Goal: Task Accomplishment & Management: Complete application form

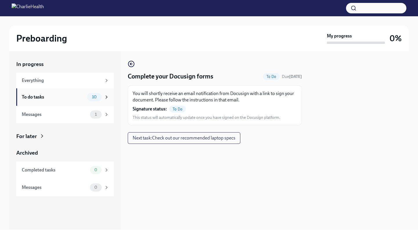
click at [87, 96] on div "10" at bounding box center [94, 97] width 15 height 8
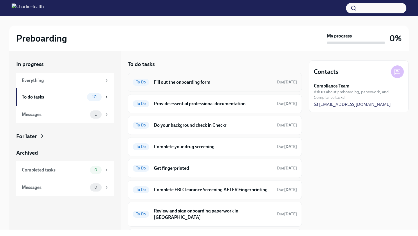
scroll to position [94, 0]
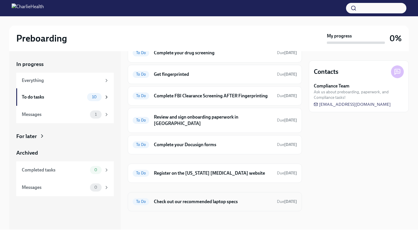
click at [171, 203] on h6 "Check out our recommended laptop specs" at bounding box center [213, 201] width 118 height 6
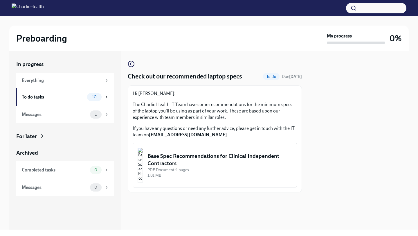
click at [188, 157] on div "Base Spec Recommendations for Clinical Independent Contractors" at bounding box center [219, 159] width 145 height 15
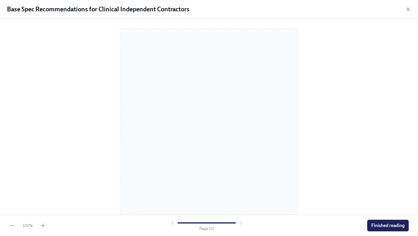
scroll to position [44, 0]
click at [382, 227] on span "Finished reading" at bounding box center [387, 225] width 33 height 6
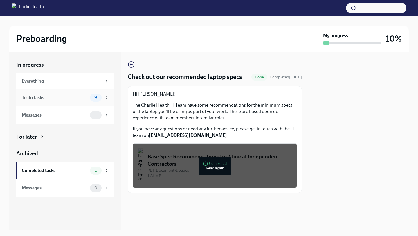
click at [77, 99] on div "To do tasks" at bounding box center [55, 97] width 66 height 6
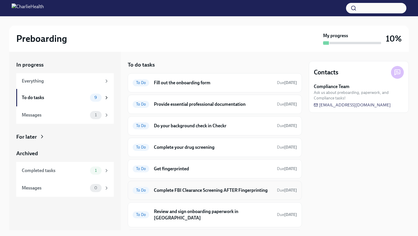
scroll to position [65, 0]
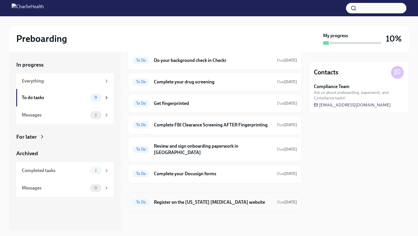
click at [202, 201] on h6 "Register on the [US_STATE] [MEDICAL_DATA] website" at bounding box center [213, 202] width 118 height 6
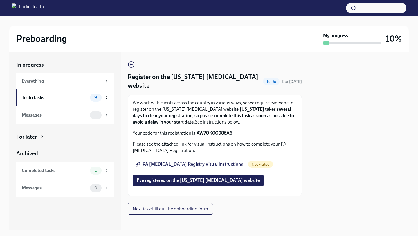
click at [214, 164] on span "PA [MEDICAL_DATA] Registry Visual Instructions" at bounding box center [190, 164] width 106 height 6
drag, startPoint x: 197, startPoint y: 134, endPoint x: 266, endPoint y: 136, distance: 69.1
click at [266, 136] on p "Your code for this registration is: AW7OK0O986A6" at bounding box center [215, 133] width 164 height 6
copy strong "AW7OK0O986A6"
click at [201, 165] on span "PA [MEDICAL_DATA] Registry Visual Instructions" at bounding box center [190, 164] width 106 height 6
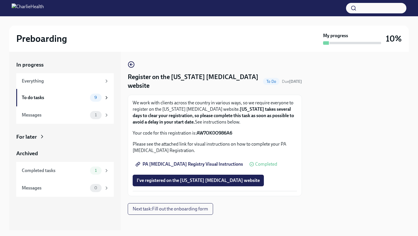
click at [192, 156] on div "We work with clients across the country in various ways, so we require everyone…" at bounding box center [215, 145] width 164 height 91
drag, startPoint x: 197, startPoint y: 132, endPoint x: 237, endPoint y: 132, distance: 40.1
click at [237, 132] on p "Your code for this registration is: AW7OK0O986A6" at bounding box center [215, 133] width 164 height 6
copy strong "AW7OK0O986A6"
click at [75, 98] on div "To do tasks" at bounding box center [55, 97] width 66 height 6
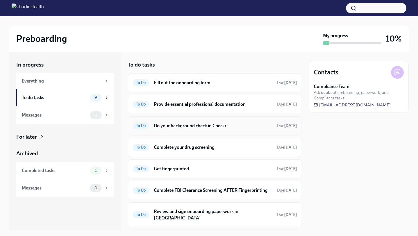
scroll to position [65, 0]
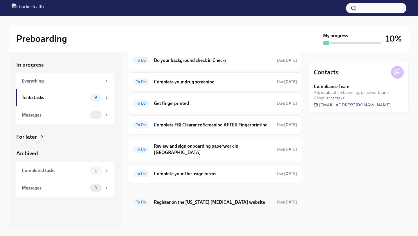
click at [169, 200] on h6 "Register on the [US_STATE] [MEDICAL_DATA] website" at bounding box center [213, 202] width 118 height 6
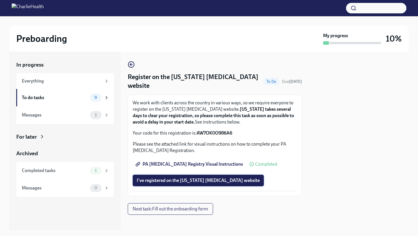
click at [175, 181] on span "I've registered on the [US_STATE] [MEDICAL_DATA] website" at bounding box center [198, 180] width 123 height 6
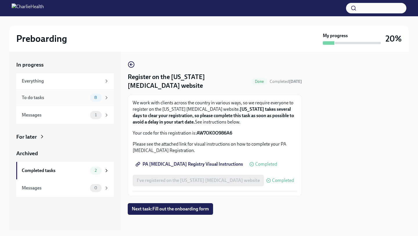
click at [71, 92] on div "To do tasks 8" at bounding box center [65, 97] width 98 height 17
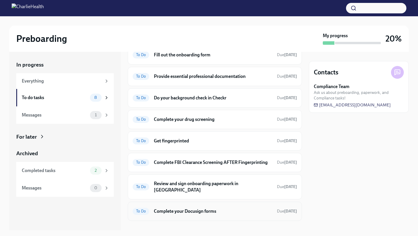
scroll to position [37, 0]
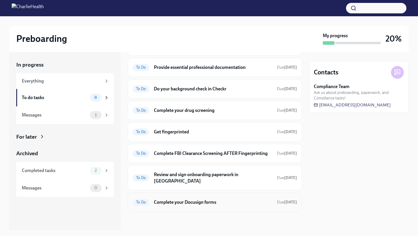
click at [185, 204] on h6 "Complete your Docusign forms" at bounding box center [213, 202] width 118 height 6
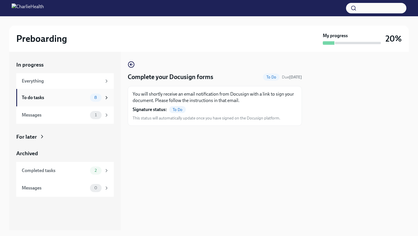
click at [39, 94] on div "To do tasks" at bounding box center [55, 97] width 66 height 6
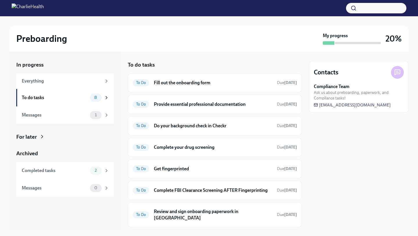
scroll to position [37, 0]
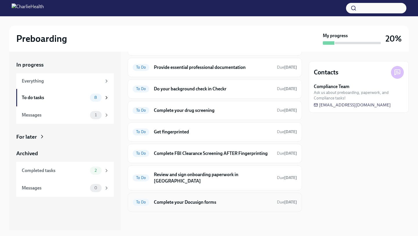
click at [173, 203] on h6 "Complete your Docusign forms" at bounding box center [213, 202] width 118 height 6
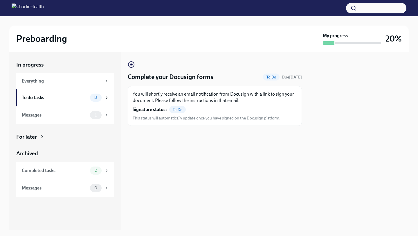
click at [182, 104] on div "You will shortly receive an email notification from Docusign with a link to sig…" at bounding box center [215, 106] width 164 height 30
click at [129, 62] on icon "button" at bounding box center [131, 64] width 7 height 7
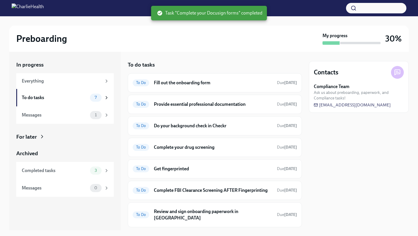
scroll to position [15, 0]
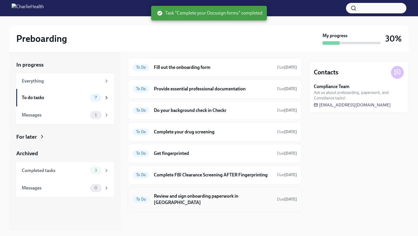
click at [165, 202] on h6 "Review and sign onboarding paperwork in [GEOGRAPHIC_DATA]" at bounding box center [213, 199] width 118 height 13
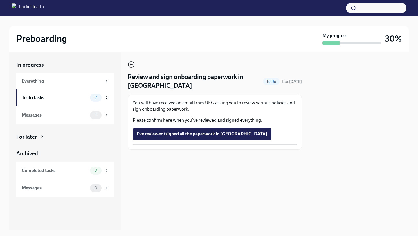
click at [134, 66] on circle "button" at bounding box center [131, 65] width 6 height 6
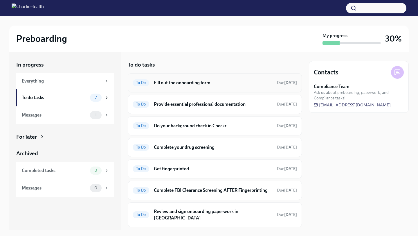
click at [164, 82] on h6 "Fill out the onboarding form" at bounding box center [213, 83] width 118 height 6
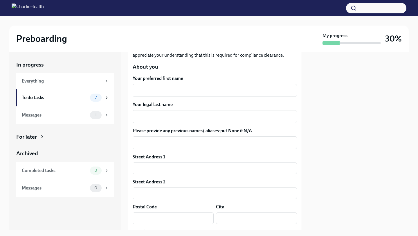
scroll to position [82, 0]
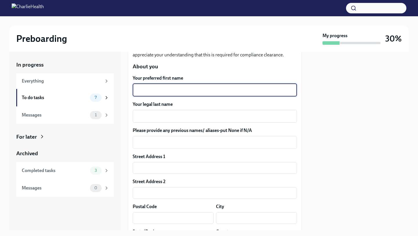
click at [155, 87] on textarea "Your preferred first name" at bounding box center [214, 90] width 157 height 7
type textarea "[PERSON_NAME]"
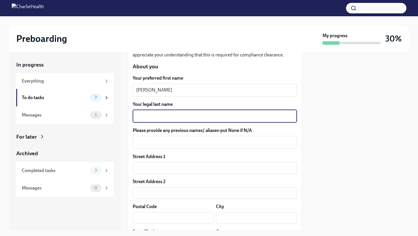
click at [167, 114] on textarea "Your legal last name" at bounding box center [214, 116] width 157 height 7
type textarea "Butts"
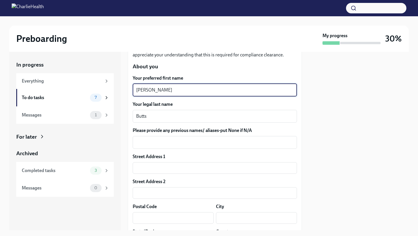
click at [168, 91] on textarea "[PERSON_NAME]" at bounding box center [214, 90] width 157 height 7
type textarea "[PERSON_NAME]"
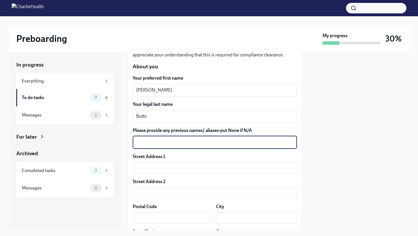
click at [170, 144] on textarea "Please provide any previous names/ aliases-put None if N/A" at bounding box center [214, 142] width 157 height 7
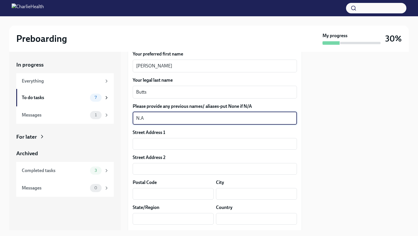
scroll to position [107, 0]
type textarea "N/A"
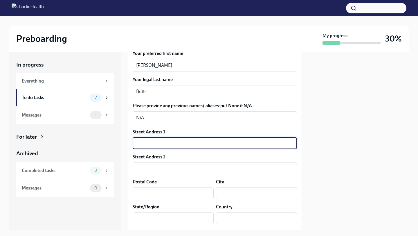
click at [155, 149] on input "text" at bounding box center [215, 143] width 164 height 12
type input "[STREET_ADDRESS]"
type input "UNIT 1013"
type input "20002"
type input "WDC"
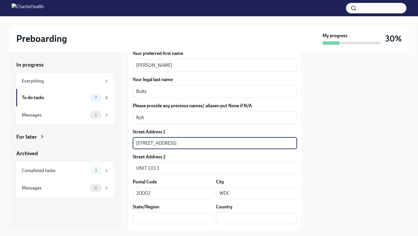
type input "DC"
type input "US"
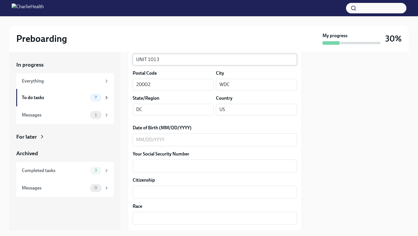
scroll to position [219, 0]
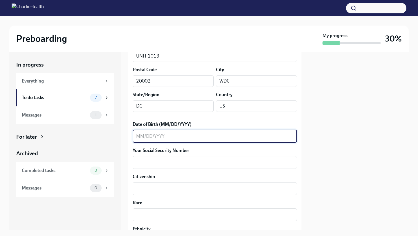
click at [191, 139] on textarea "Date of Birth (MM/DD/YYYY)" at bounding box center [214, 136] width 157 height 7
type textarea "[DATE]"
click at [203, 166] on textarea "Your Social Security Number" at bounding box center [214, 162] width 157 height 7
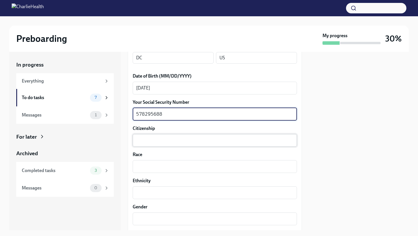
scroll to position [276, 0]
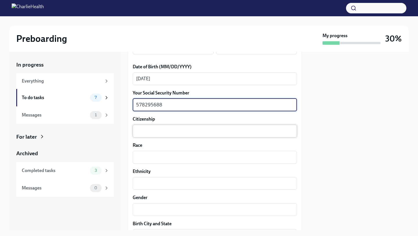
type textarea "578295688"
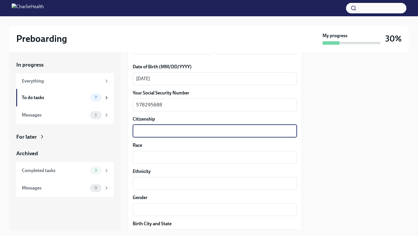
click at [193, 128] on textarea "Citizenship" at bounding box center [214, 130] width 157 height 7
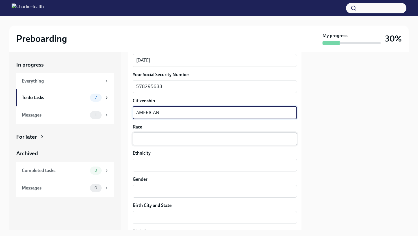
type textarea "AMERICAN"
click at [166, 137] on textarea "Race" at bounding box center [214, 138] width 157 height 7
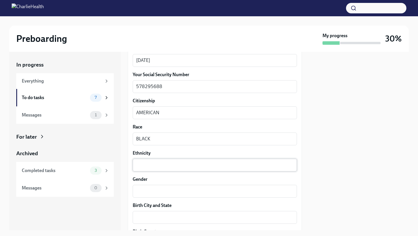
click at [159, 171] on div "x ​" at bounding box center [215, 165] width 164 height 13
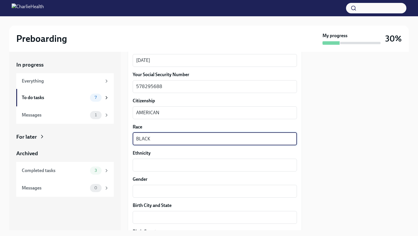
click at [162, 136] on textarea "BLACK" at bounding box center [214, 138] width 157 height 7
type textarea "B"
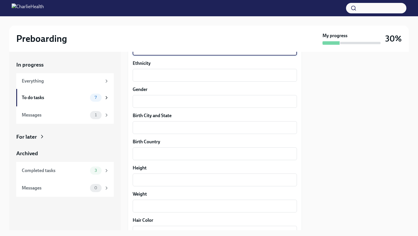
scroll to position [389, 0]
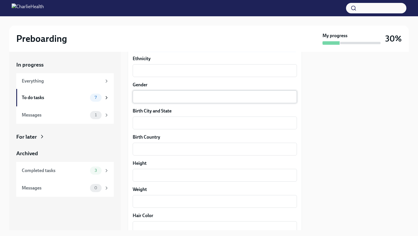
click at [163, 94] on textarea "Gender" at bounding box center [214, 96] width 157 height 7
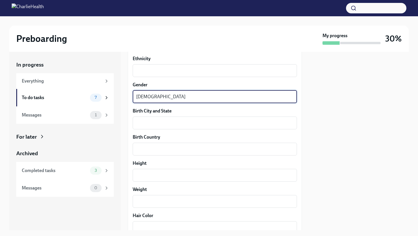
type textarea "[DEMOGRAPHIC_DATA]"
click at [160, 129] on div "Your preferred first name [PERSON_NAME] x ​ Your legal last name [PERSON_NAME] …" at bounding box center [215, 48] width 164 height 560
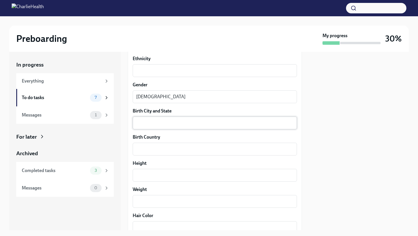
click at [161, 125] on textarea "Birth City and State" at bounding box center [214, 122] width 157 height 7
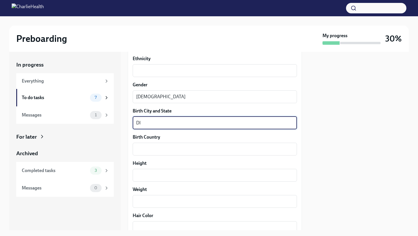
type textarea "D"
type textarea "[US_STATE][GEOGRAPHIC_DATA]"
click at [165, 154] on div "x ​" at bounding box center [215, 149] width 164 height 13
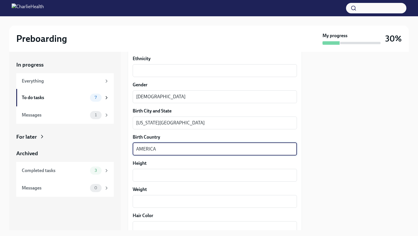
type textarea "AMERICA"
click at [166, 182] on div "Your preferred first name [PERSON_NAME] ​ Your legal last name [PERSON_NAME] x …" at bounding box center [215, 48] width 164 height 560
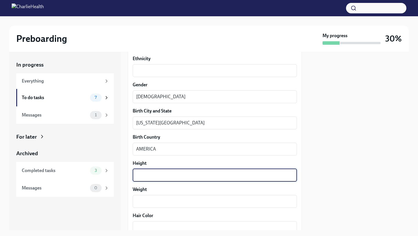
click at [166, 177] on textarea "Height" at bounding box center [214, 175] width 157 height 7
type textarea "5'9"
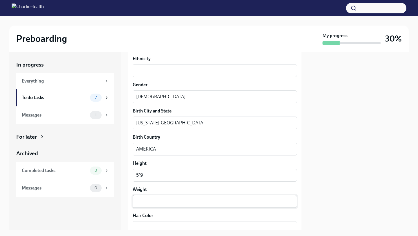
click at [161, 197] on div "x ​" at bounding box center [215, 201] width 164 height 13
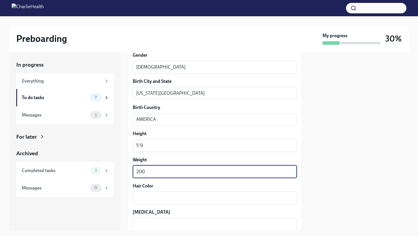
scroll to position [427, 0]
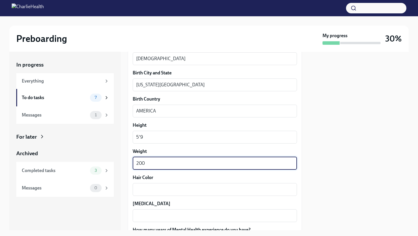
type textarea "200"
click at [168, 199] on div "Your preferred first name [PERSON_NAME] ​ Your legal last name [PERSON_NAME] x …" at bounding box center [215, 10] width 164 height 560
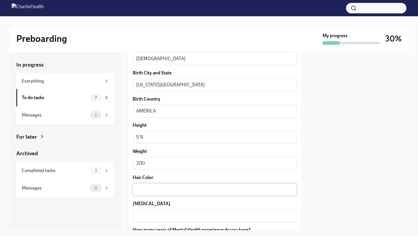
click at [168, 192] on textarea "Hair Color" at bounding box center [214, 189] width 157 height 7
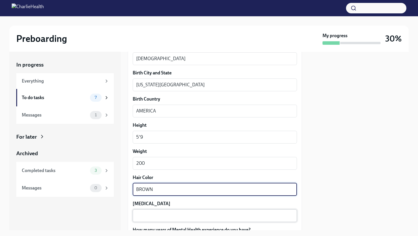
type textarea "BROWN"
click at [170, 213] on textarea "[MEDICAL_DATA]" at bounding box center [214, 215] width 157 height 7
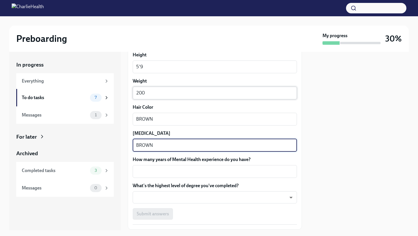
scroll to position [500, 0]
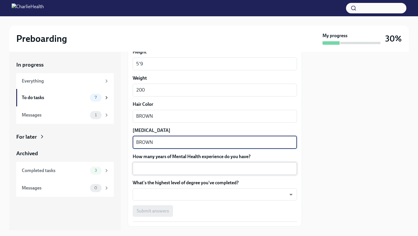
type textarea "BROWN"
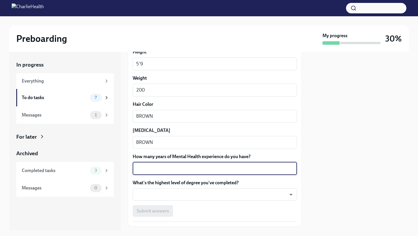
click at [178, 170] on textarea "How many years of Mental Health experience do you have?" at bounding box center [214, 168] width 157 height 7
type textarea "2"
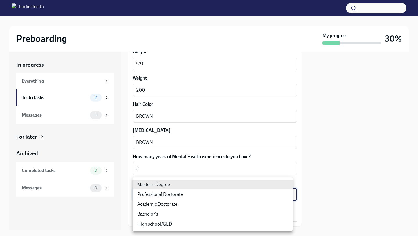
click at [178, 194] on body "Preboarding My progress 30% In progress Everything To do tasks 7 Messages 1 For…" at bounding box center [209, 118] width 418 height 236
click at [165, 184] on li "Master's Degree" at bounding box center [213, 184] width 160 height 10
type input "2vBr-ghkD"
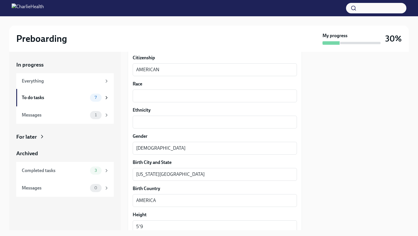
scroll to position [312, 0]
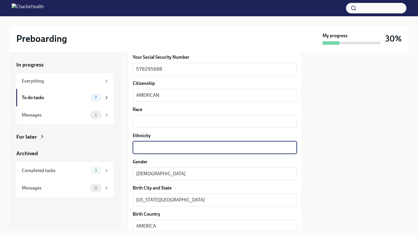
click at [161, 149] on textarea "Ethnicity" at bounding box center [214, 147] width 157 height 7
type textarea "[DEMOGRAPHIC_DATA]"
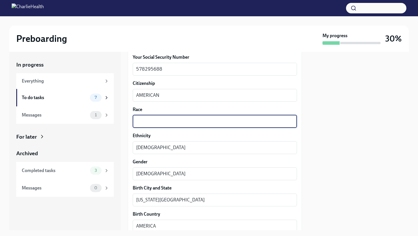
click at [175, 121] on textarea "Race" at bounding box center [214, 121] width 157 height 7
type textarea "b"
type textarea "V"
type textarea "BLACK"
click at [228, 96] on textarea "AMERICAN" at bounding box center [214, 95] width 157 height 7
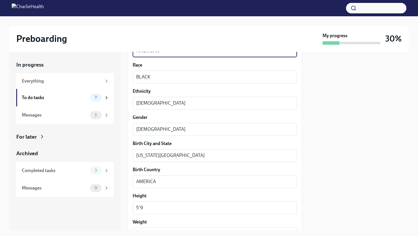
scroll to position [534, 0]
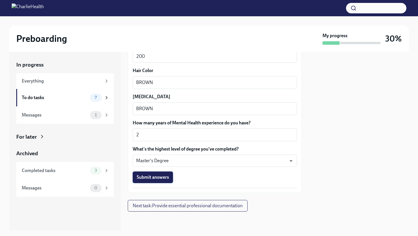
click at [155, 176] on span "Submit answers" at bounding box center [153, 177] width 32 height 6
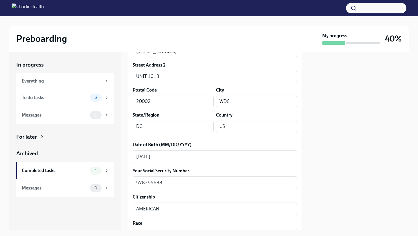
scroll to position [0, 0]
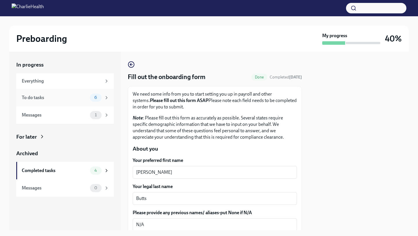
click at [88, 98] on div "To do tasks 6" at bounding box center [65, 97] width 87 height 8
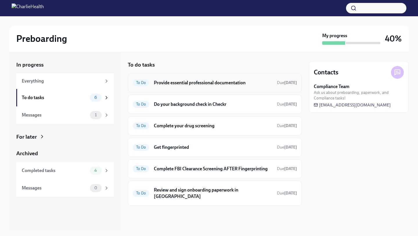
click at [232, 84] on h6 "Provide essential professional documentation" at bounding box center [213, 83] width 118 height 6
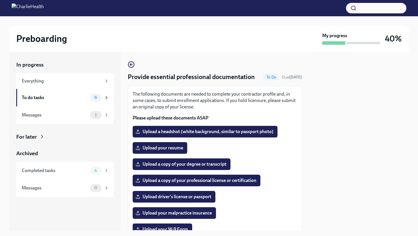
scroll to position [115, 0]
